Goal: Find specific page/section: Find specific page/section

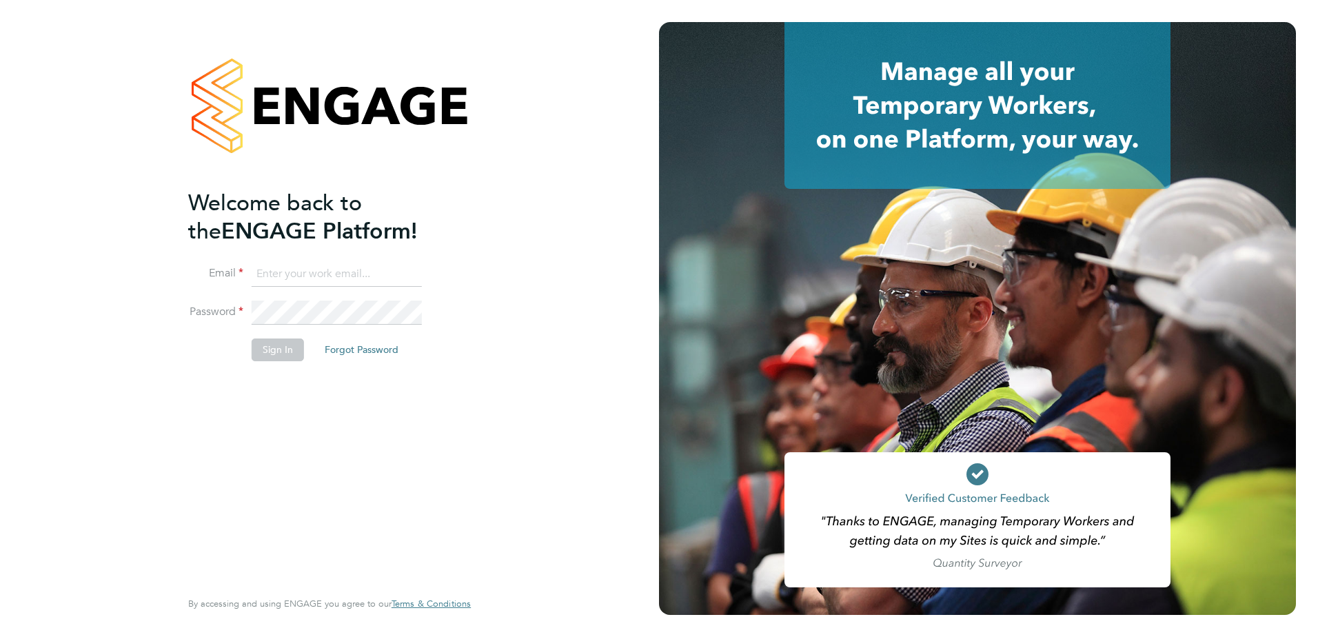
type input "jemima@tradelinerecruitment.co.uk"
click at [290, 355] on button "Sign In" at bounding box center [278, 350] width 52 height 22
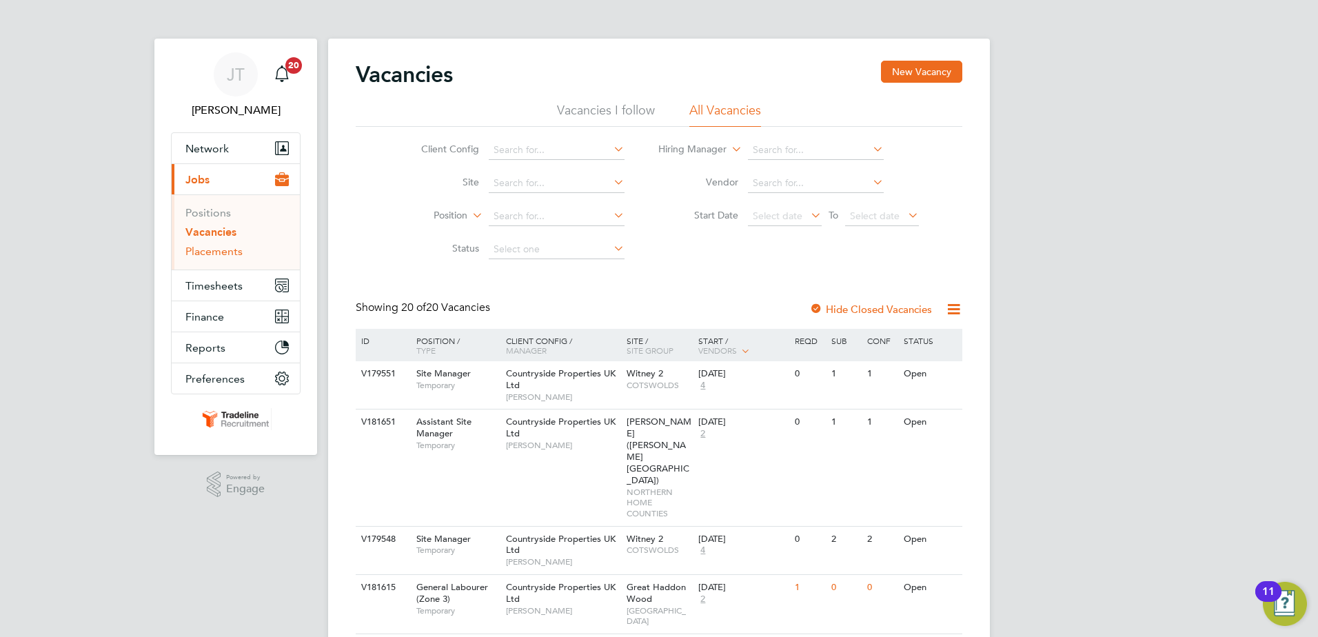
click at [222, 254] on link "Placements" at bounding box center [213, 251] width 57 height 13
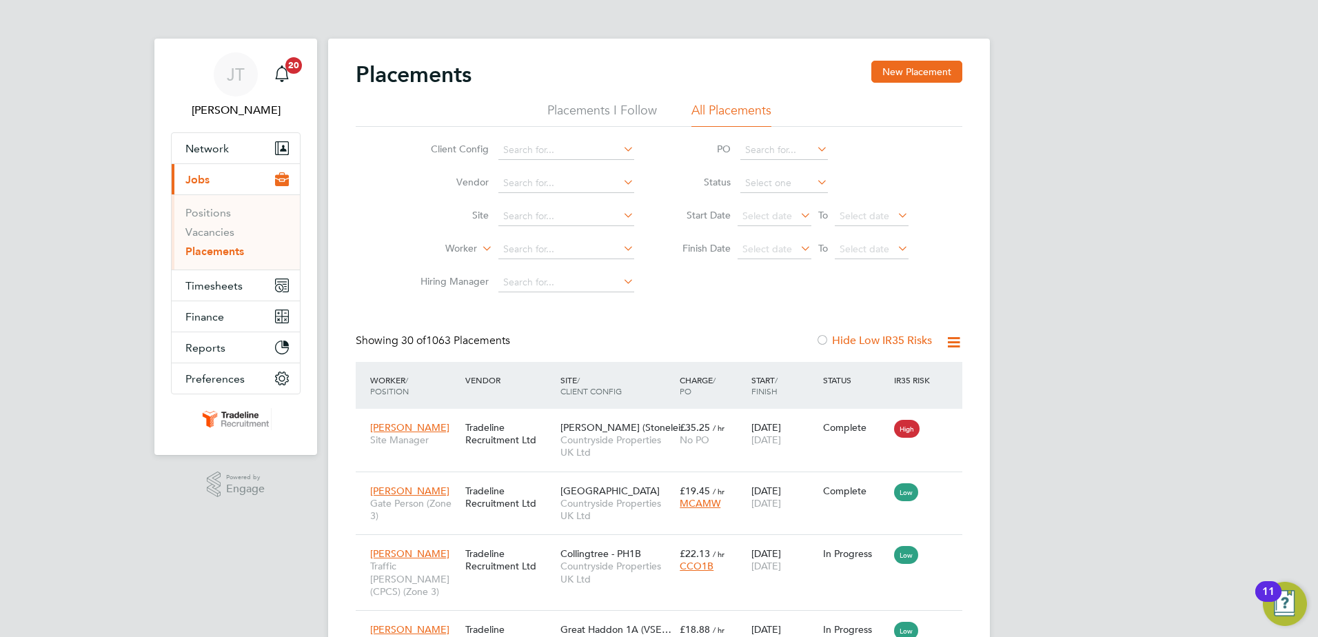
click at [621, 212] on icon at bounding box center [621, 214] width 0 height 19
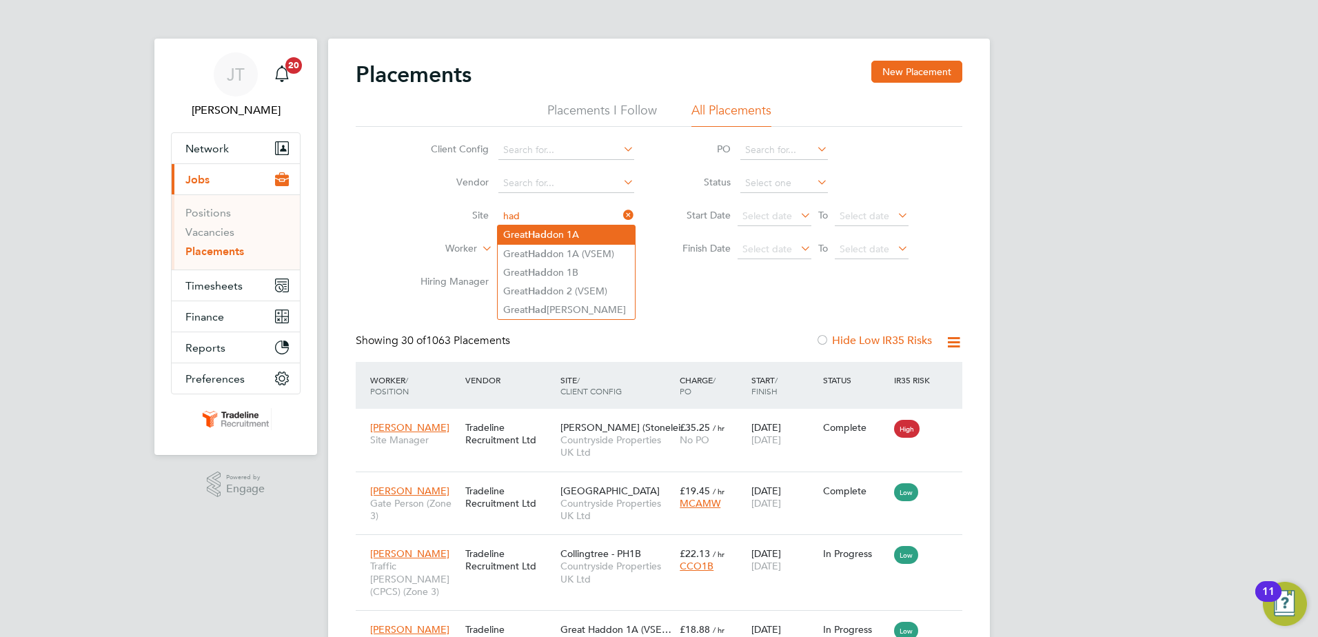
type input "had"
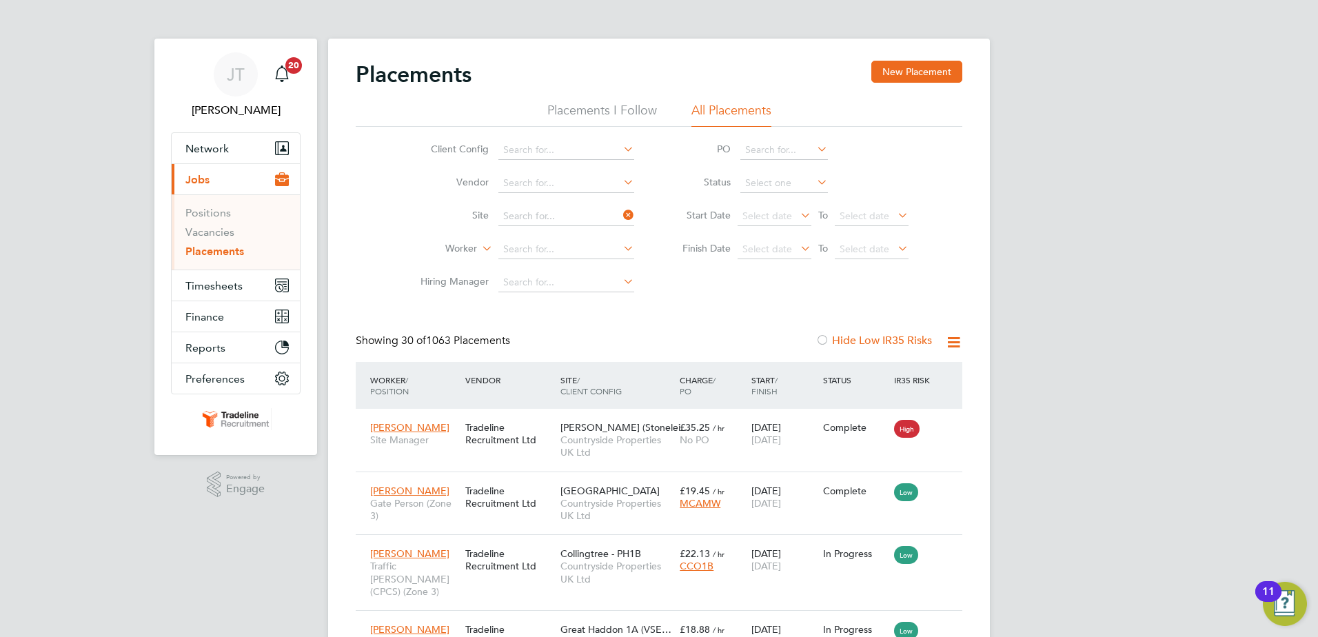
click at [552, 217] on input at bounding box center [567, 216] width 136 height 19
click at [549, 234] on b "Hadd" at bounding box center [540, 236] width 25 height 12
type input "Great Haddon 1A"
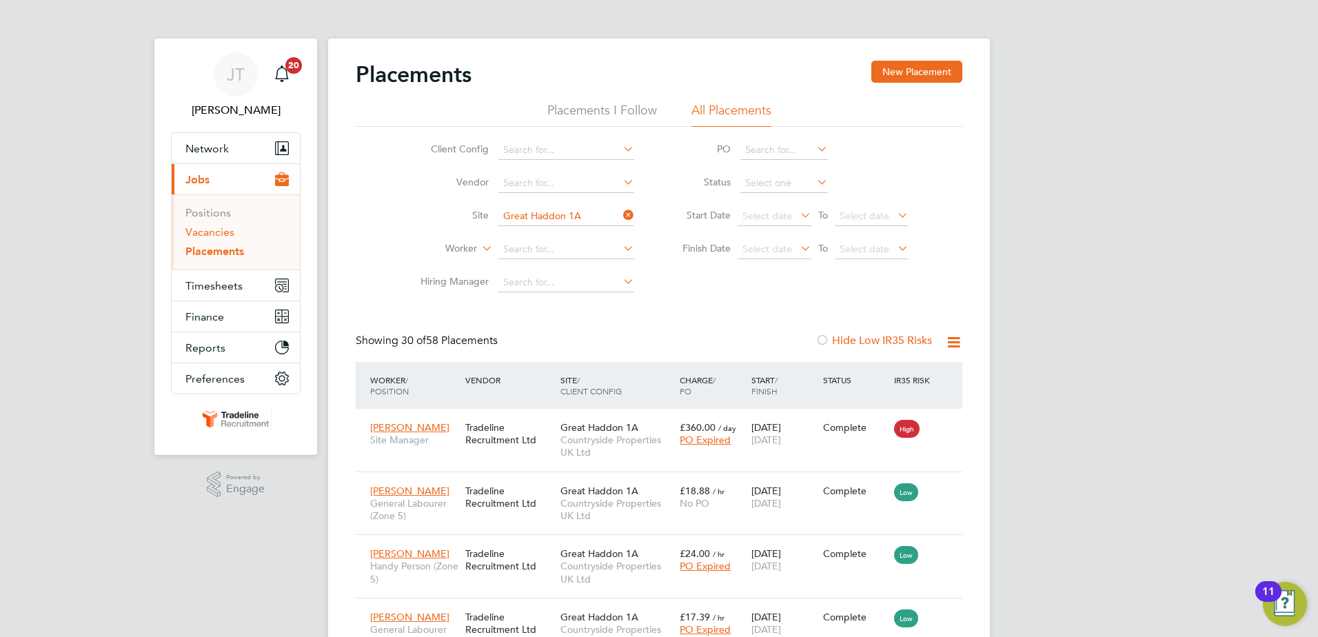
click at [214, 230] on link "Vacancies" at bounding box center [209, 231] width 49 height 13
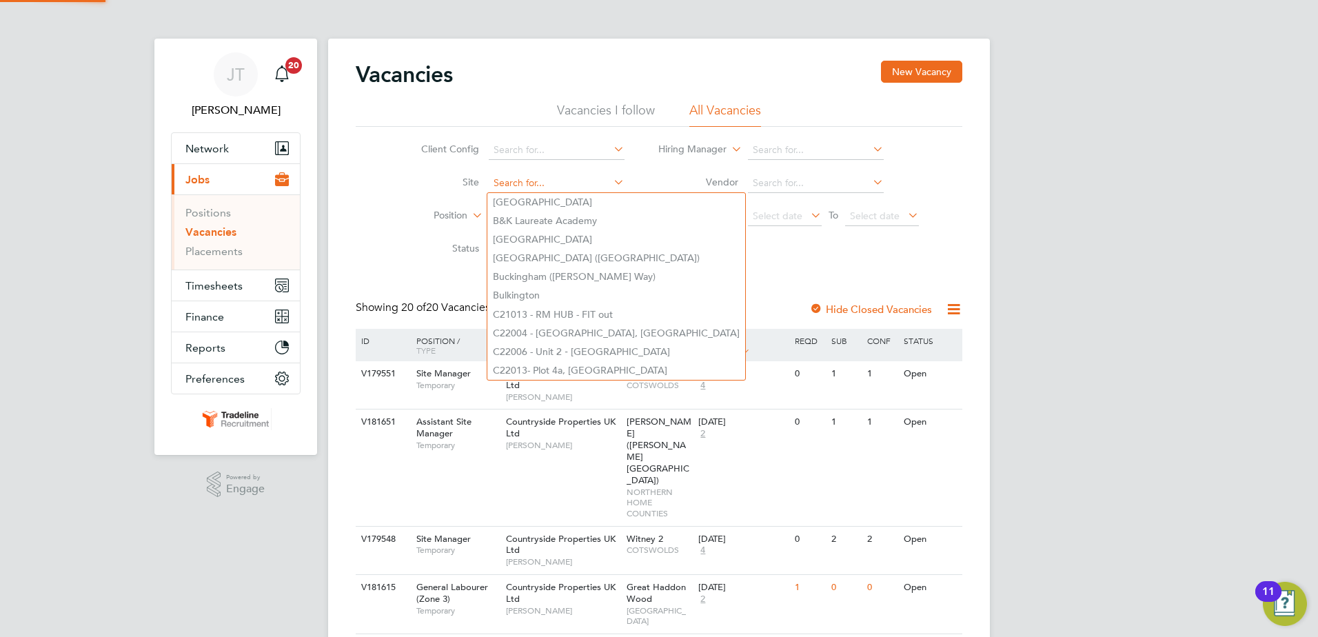
click at [528, 186] on input at bounding box center [557, 183] width 136 height 19
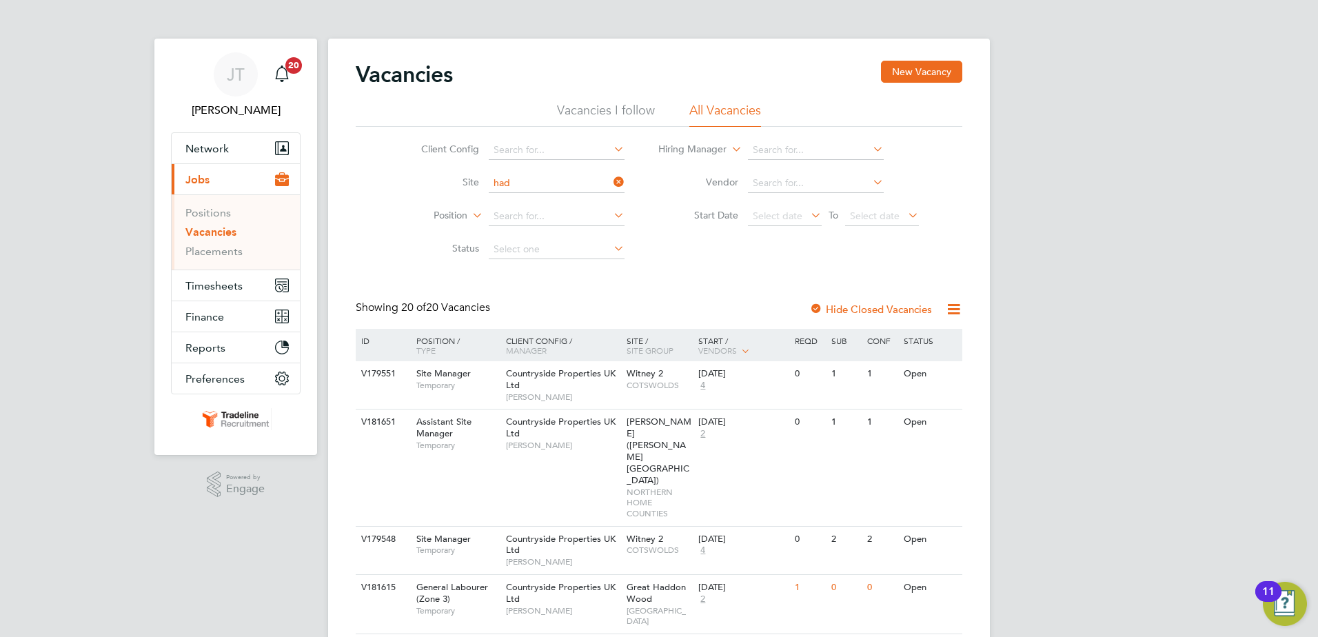
click at [554, 197] on li "Great Had don 1A" at bounding box center [556, 202] width 137 height 19
type input "Great Haddon 1A"
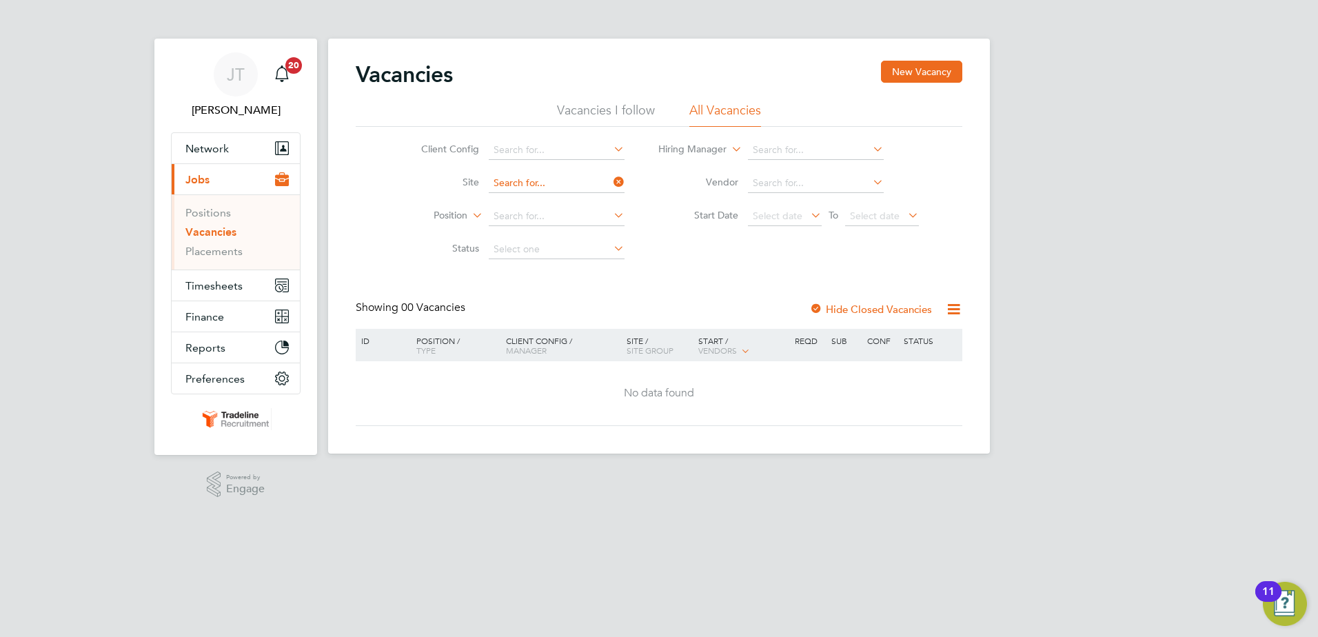
click at [585, 177] on input at bounding box center [557, 183] width 136 height 19
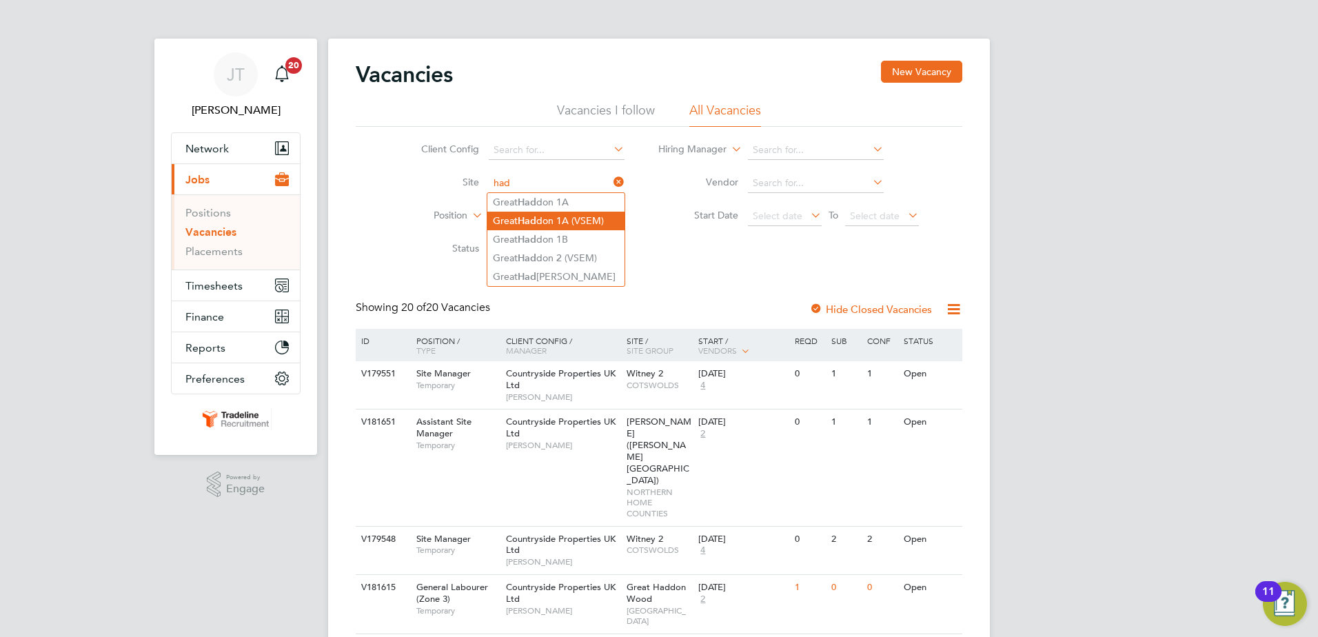
click at [550, 226] on li "Great Had don 1A (VSEM)" at bounding box center [556, 221] width 137 height 19
type input "Great Haddon 1A (VSEM)"
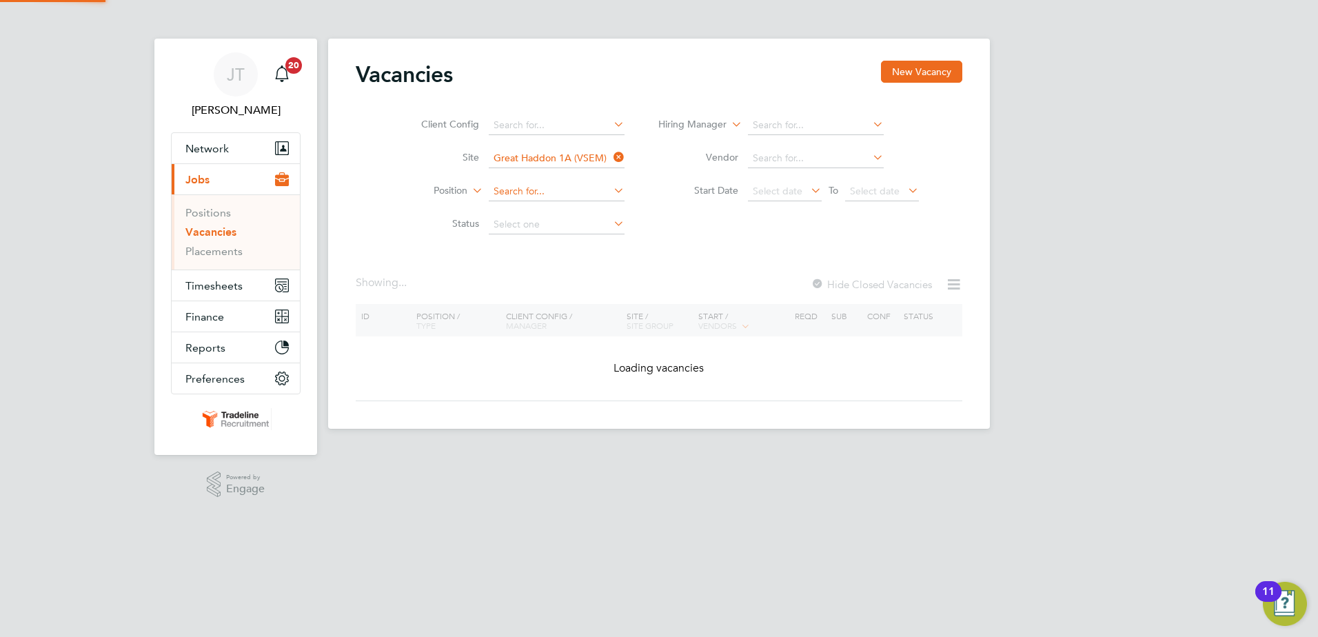
click at [552, 225] on div "Vacancies New Vacancy Client Config Site Great Haddon 1A (VSEM) Position Status…" at bounding box center [659, 234] width 662 height 390
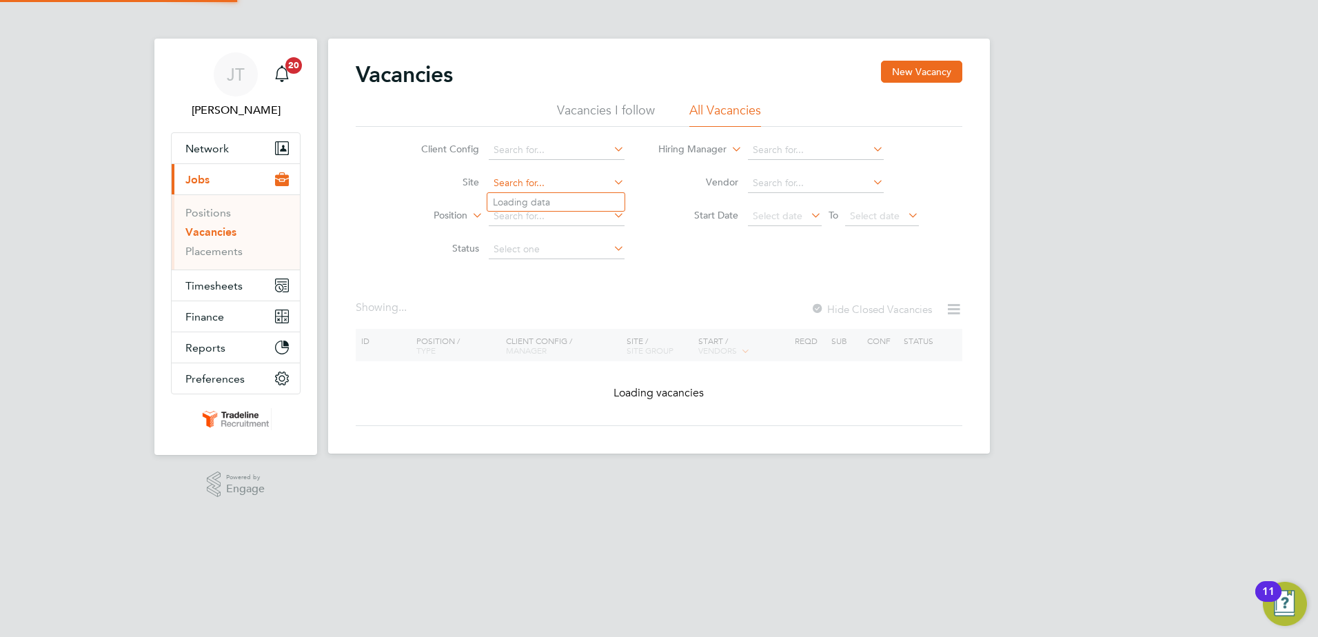
click at [591, 191] on input at bounding box center [557, 183] width 136 height 19
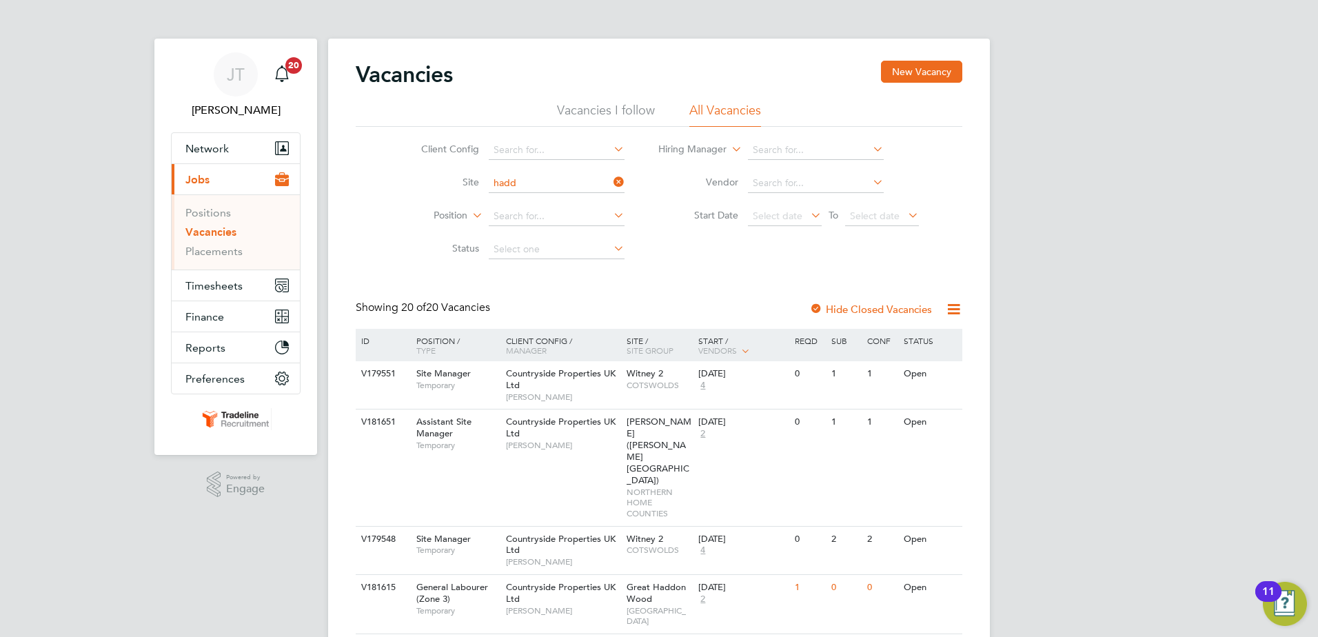
click at [583, 243] on li "Great Hadd on 1B" at bounding box center [556, 239] width 137 height 19
type input "Great Haddon 1B"
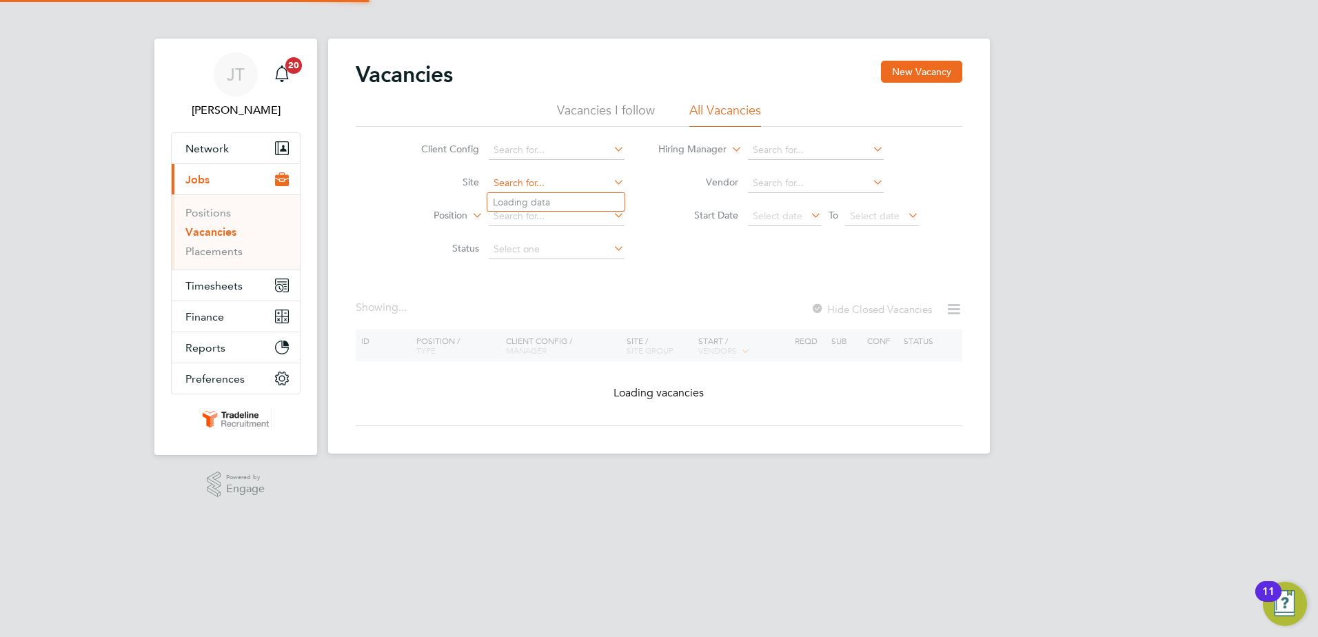
click at [584, 185] on input at bounding box center [557, 183] width 136 height 19
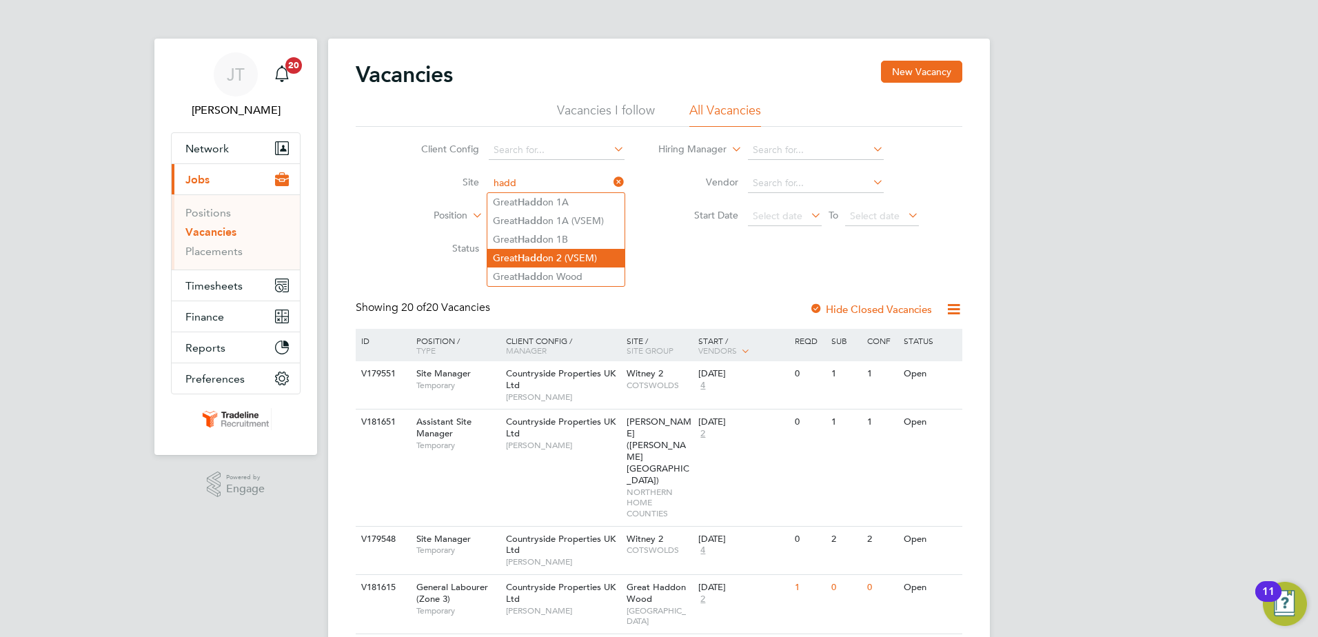
click at [594, 250] on li "Great Hadd on 2 (VSEM)" at bounding box center [556, 258] width 137 height 19
type input "Great Haddon 2 (VSEM)"
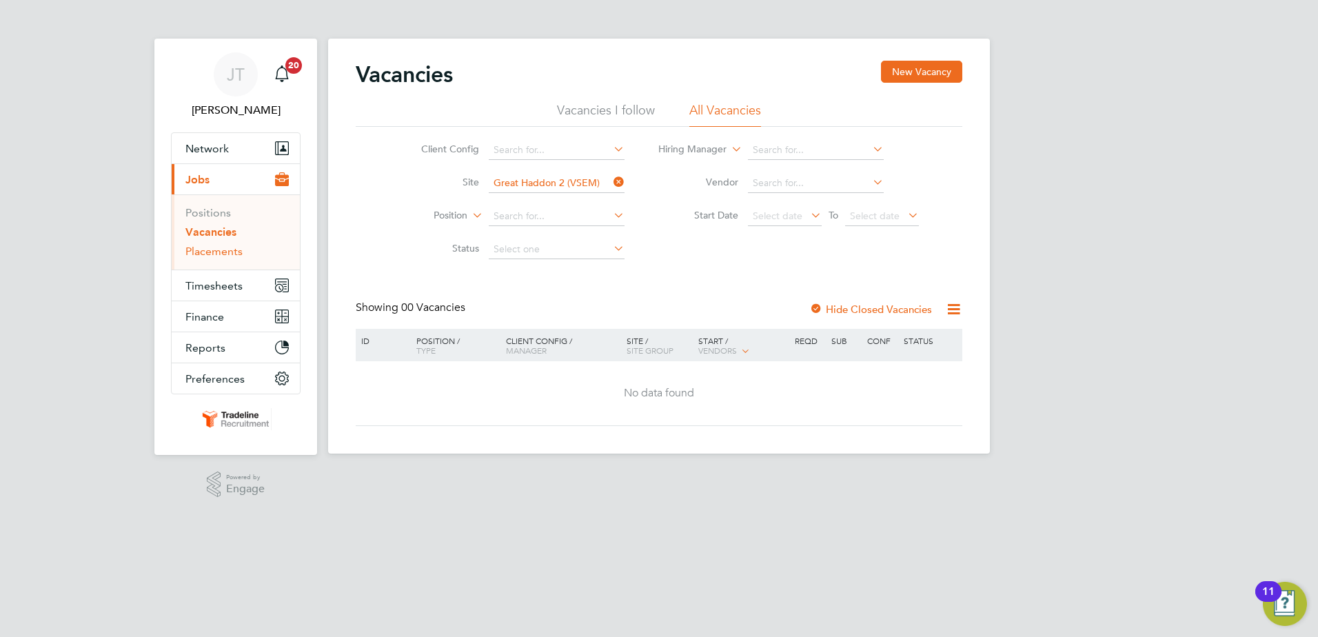
click at [212, 253] on link "Placements" at bounding box center [213, 251] width 57 height 13
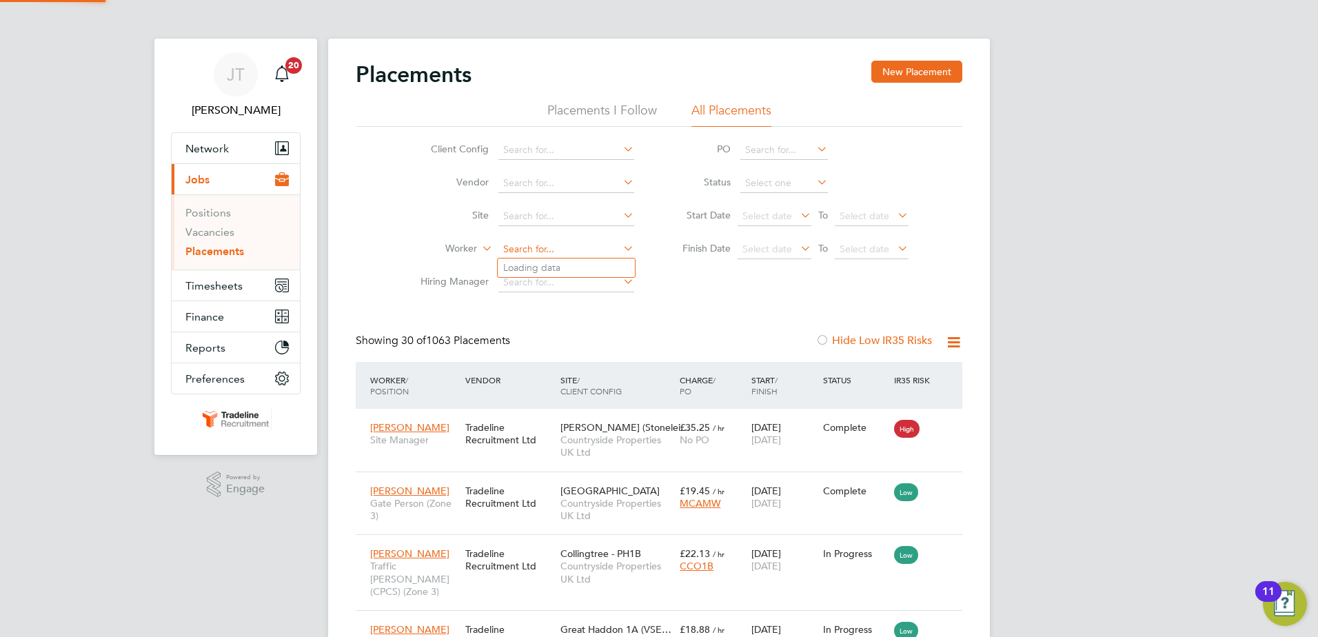
click at [532, 252] on input at bounding box center [567, 249] width 136 height 19
click at [588, 261] on li "Zig urds Lapsa" at bounding box center [566, 268] width 137 height 19
type input "[PERSON_NAME]"
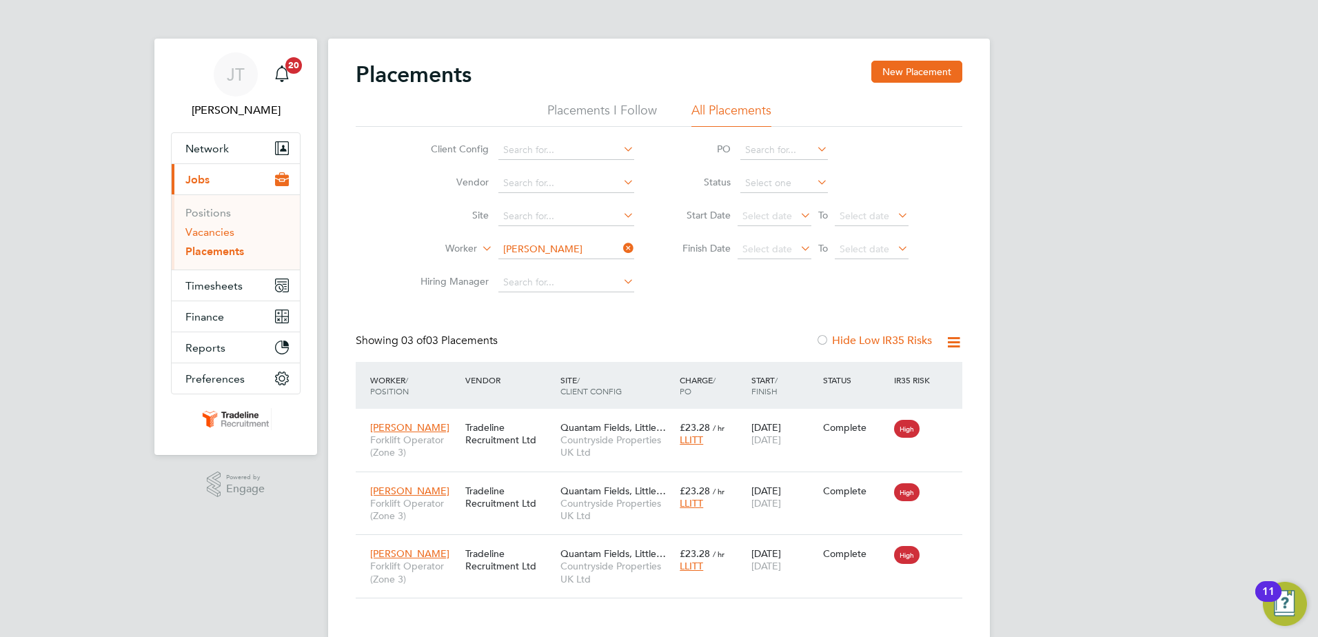
click at [217, 236] on link "Vacancies" at bounding box center [209, 231] width 49 height 13
